Goal: Task Accomplishment & Management: Use online tool/utility

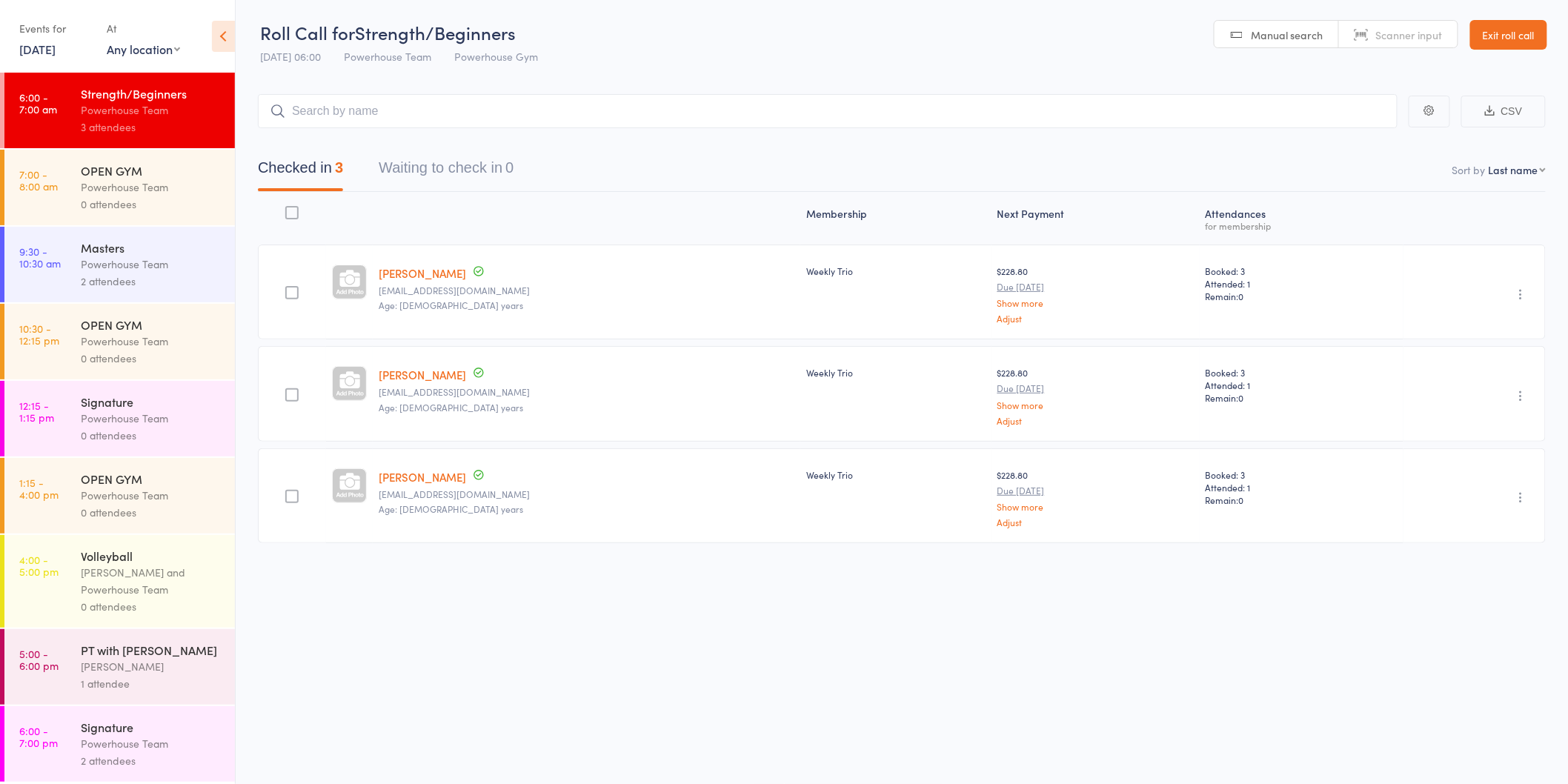
click at [136, 277] on div "2 attendees" at bounding box center [152, 281] width 141 height 17
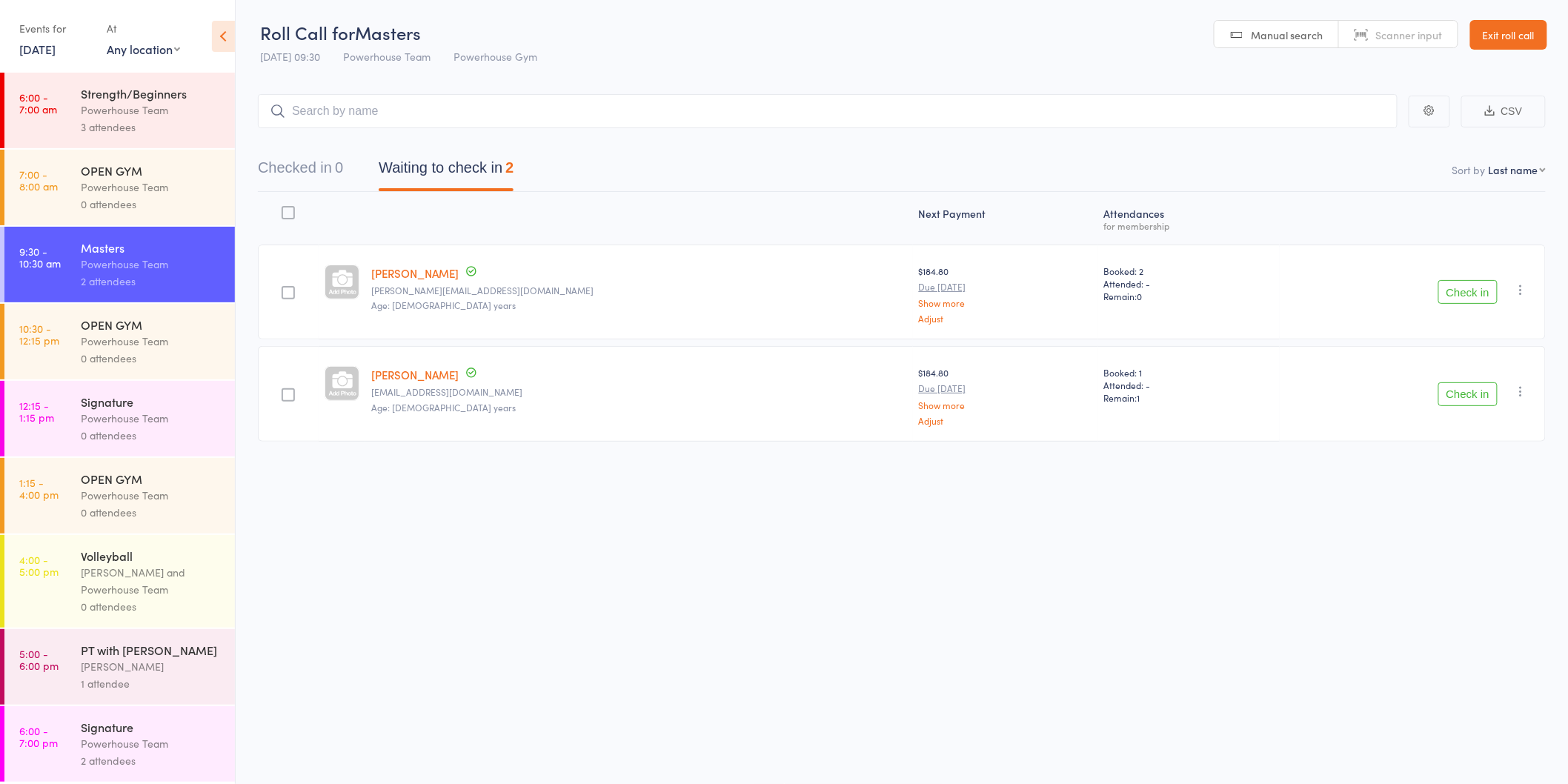
click at [1477, 392] on button "Check in" at bounding box center [1468, 395] width 59 height 24
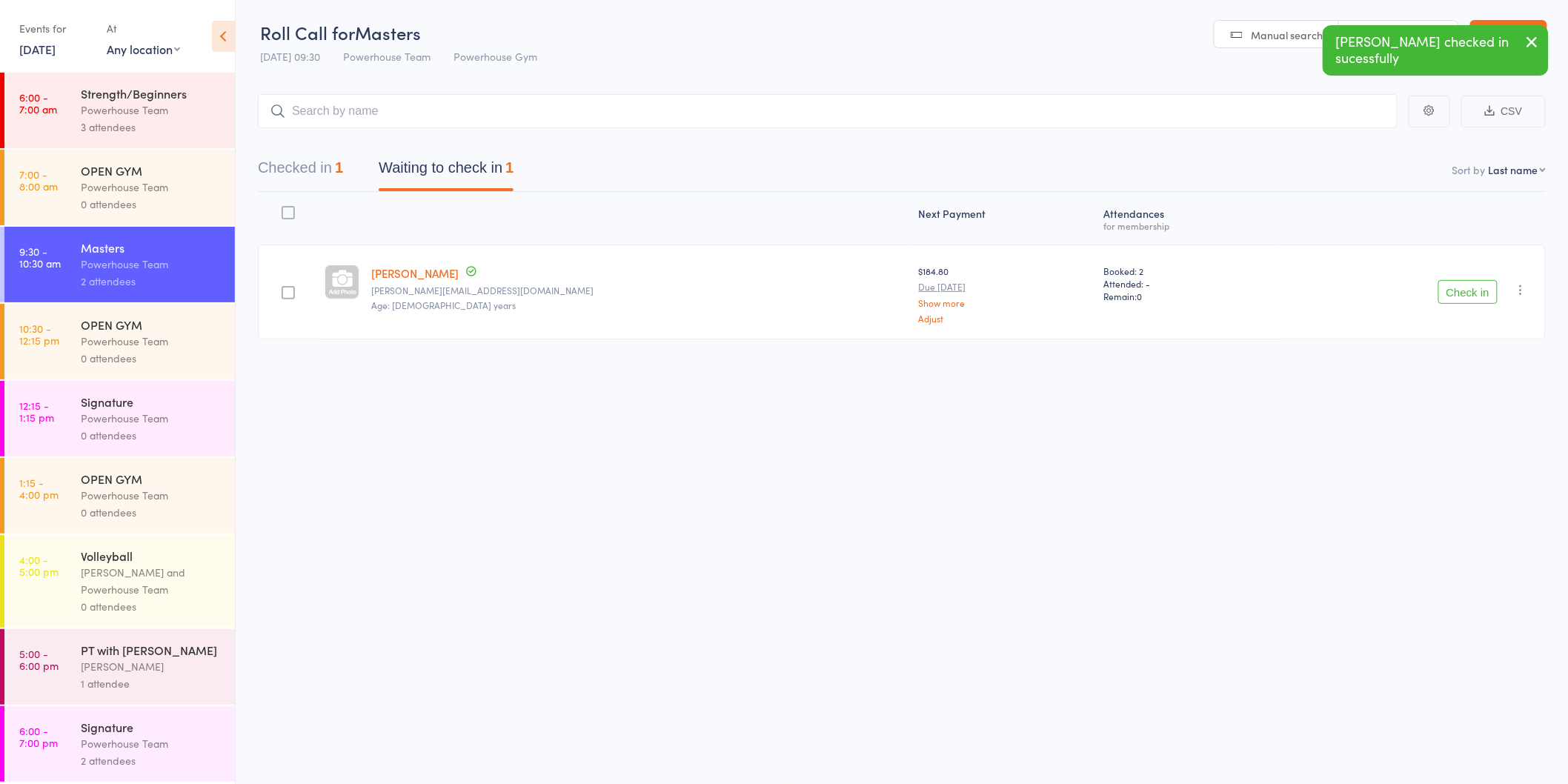
click at [158, 131] on div "3 attendees" at bounding box center [152, 127] width 141 height 17
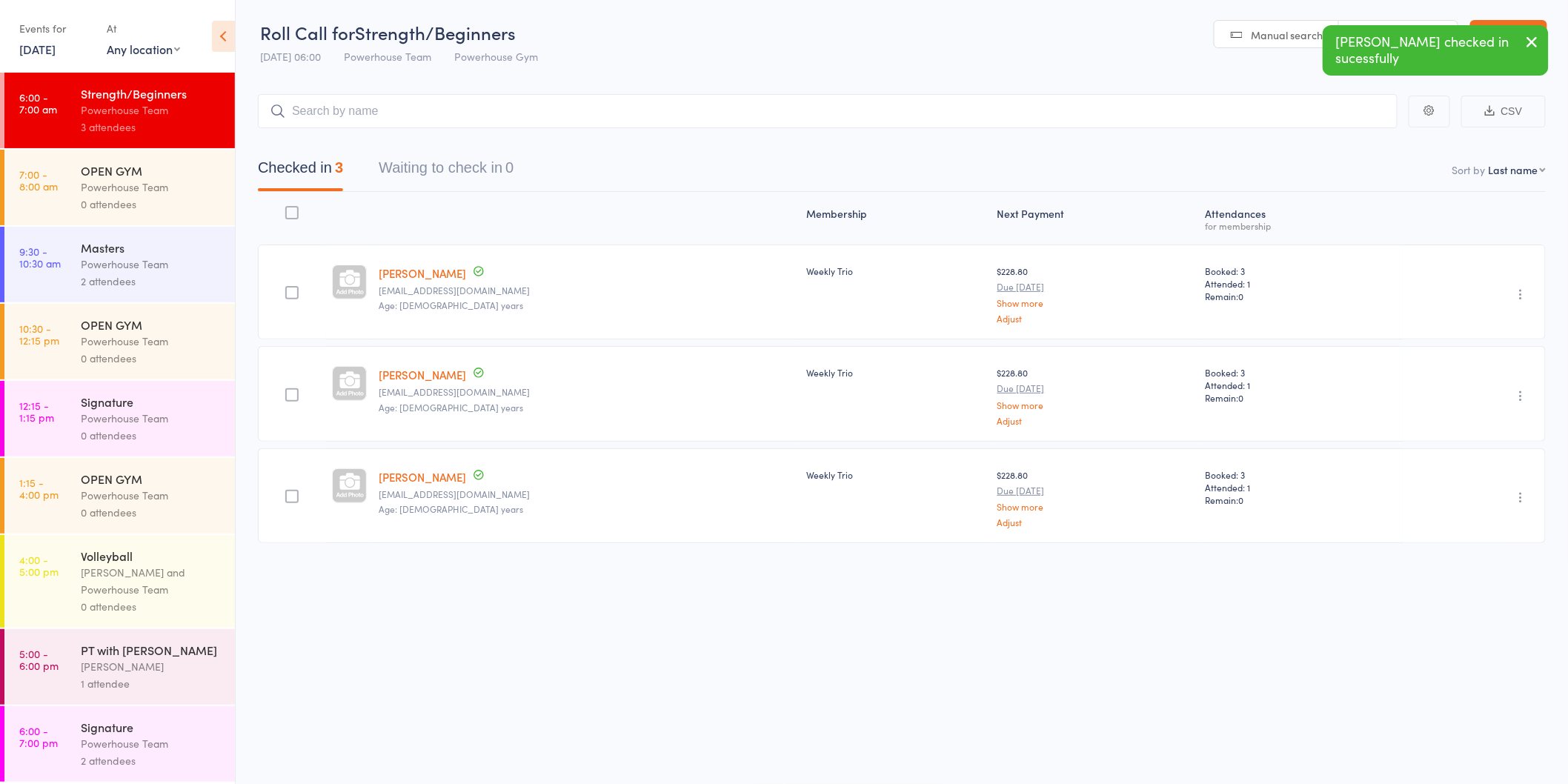
scroll to position [16, 0]
click at [169, 739] on div "Powerhouse Team" at bounding box center [152, 743] width 141 height 17
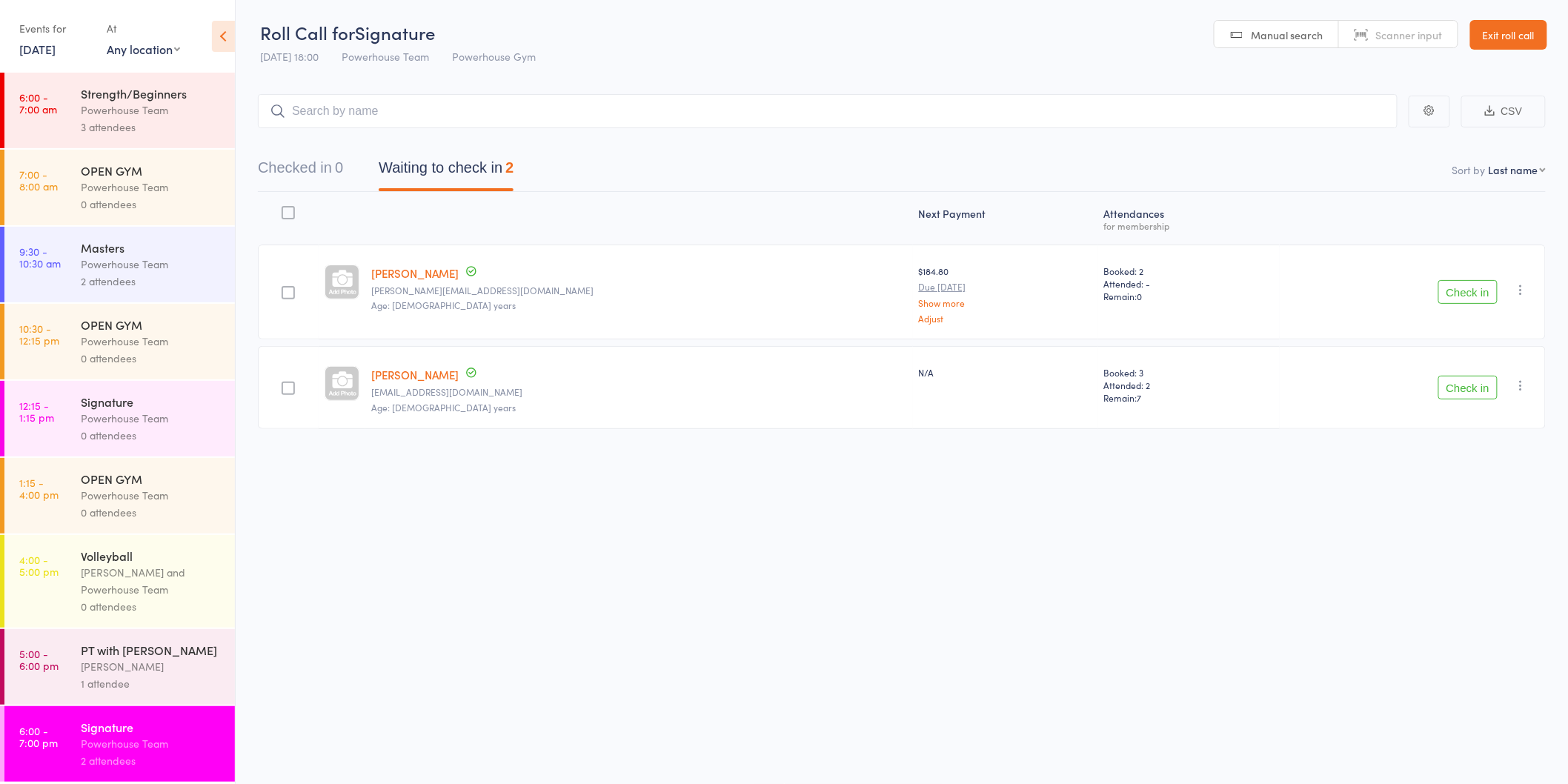
click at [158, 424] on div "Powerhouse Team" at bounding box center [152, 418] width 141 height 17
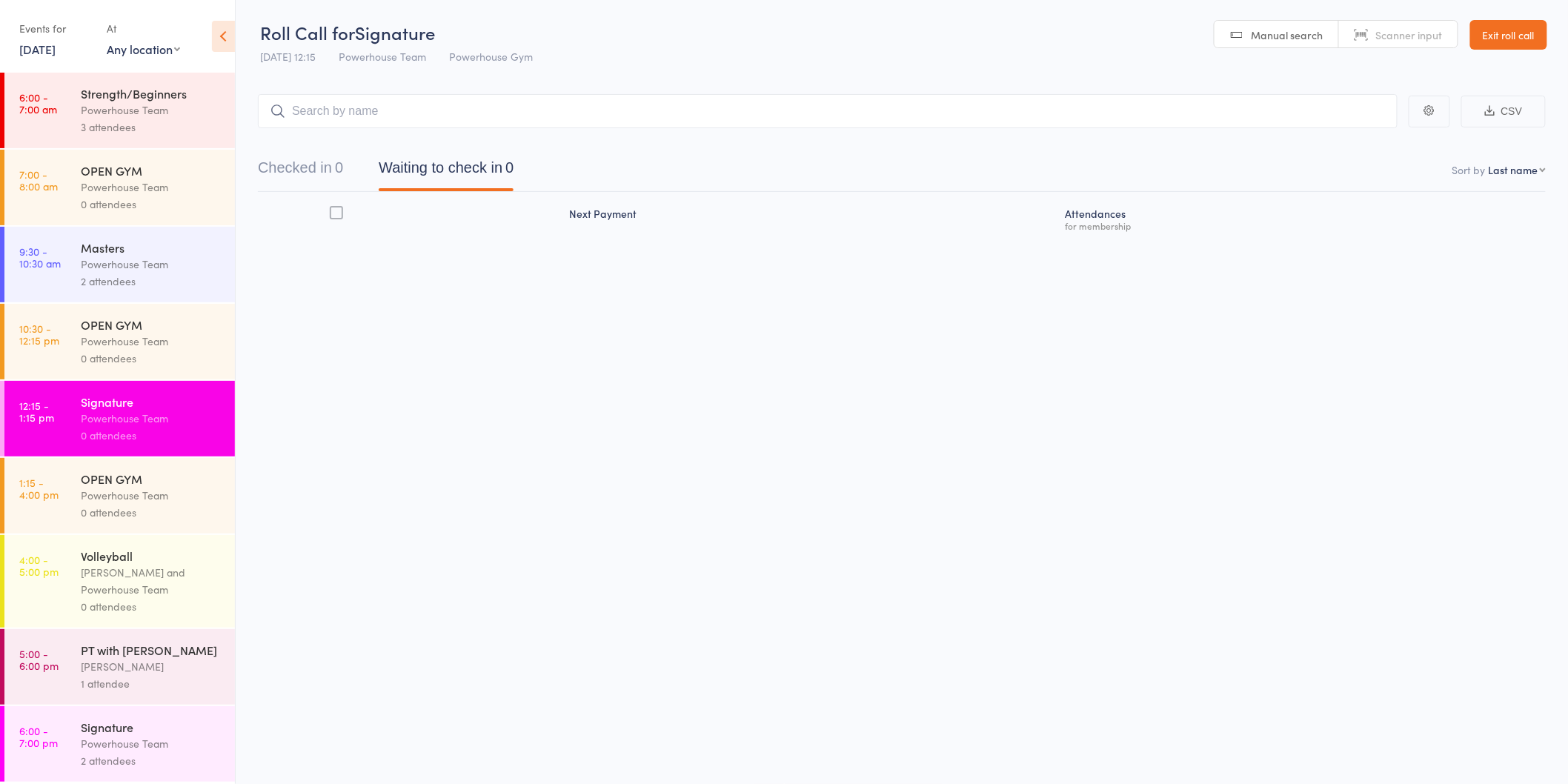
click at [143, 264] on div "Powerhouse Team" at bounding box center [152, 264] width 141 height 17
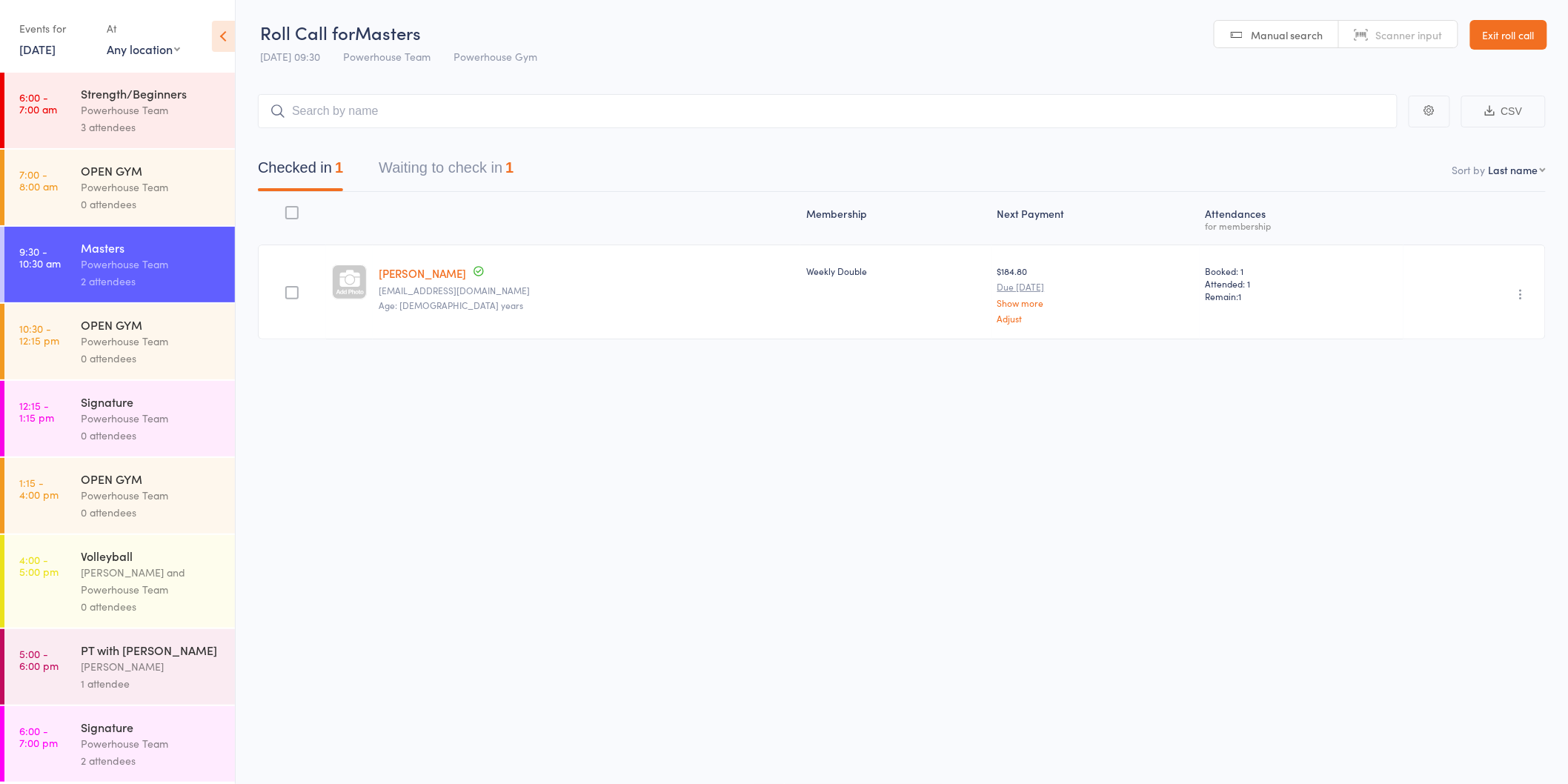
click at [467, 173] on button "Waiting to check in 1" at bounding box center [447, 171] width 135 height 39
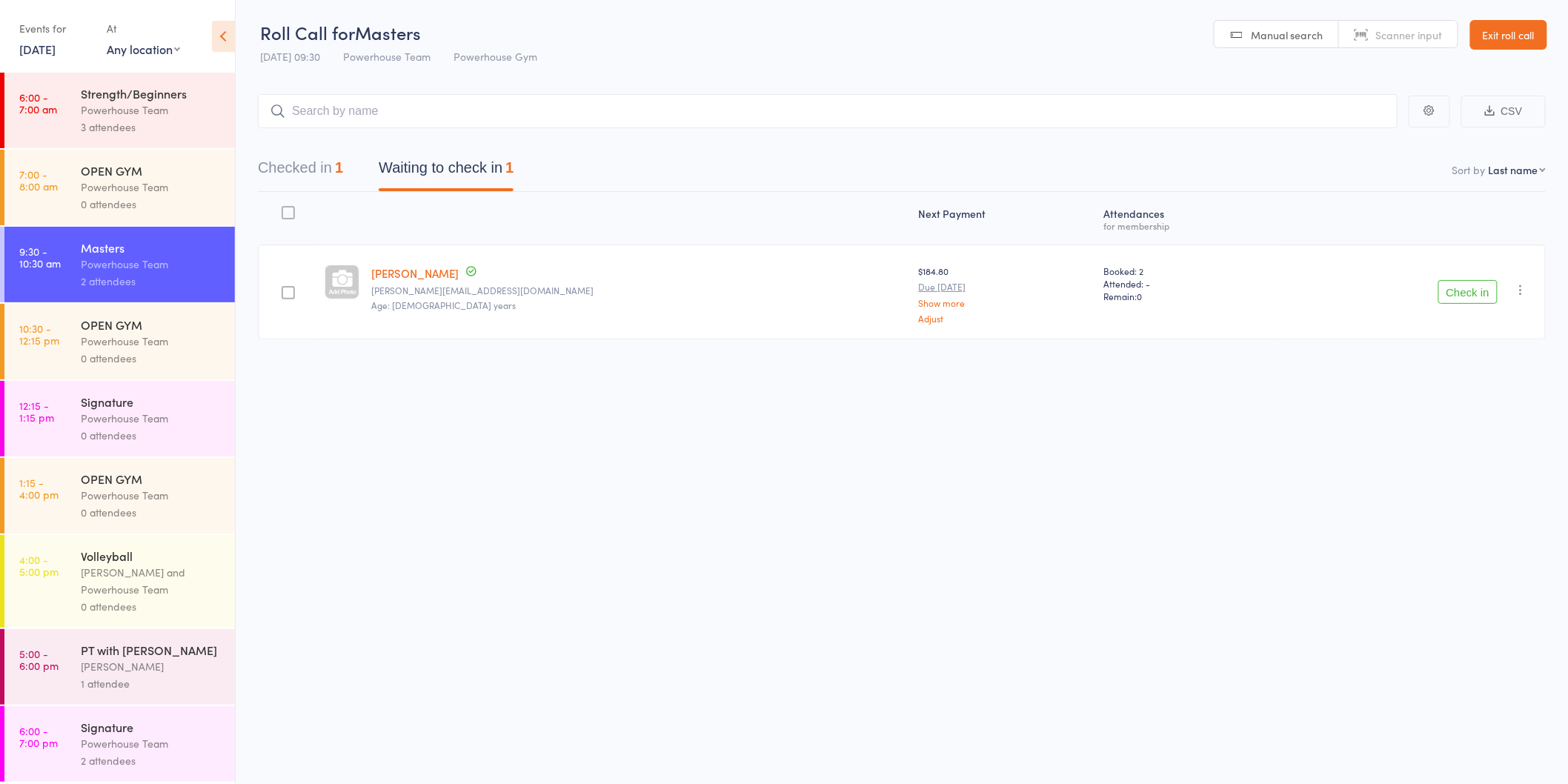
click at [1445, 285] on button "Check in" at bounding box center [1468, 292] width 59 height 24
